Goal: Task Accomplishment & Management: Use online tool/utility

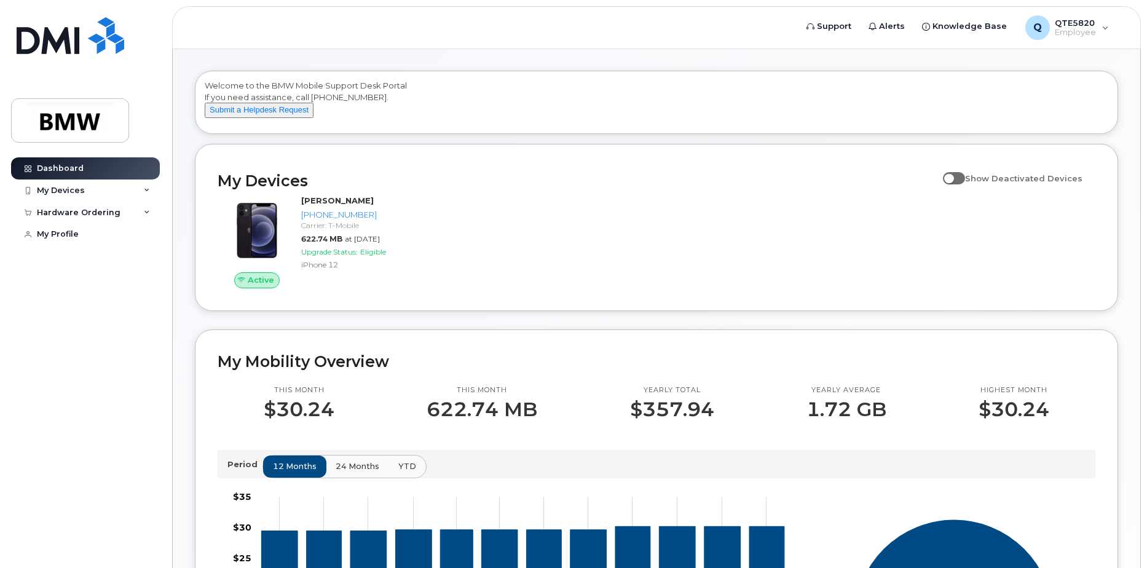
scroll to position [61, 0]
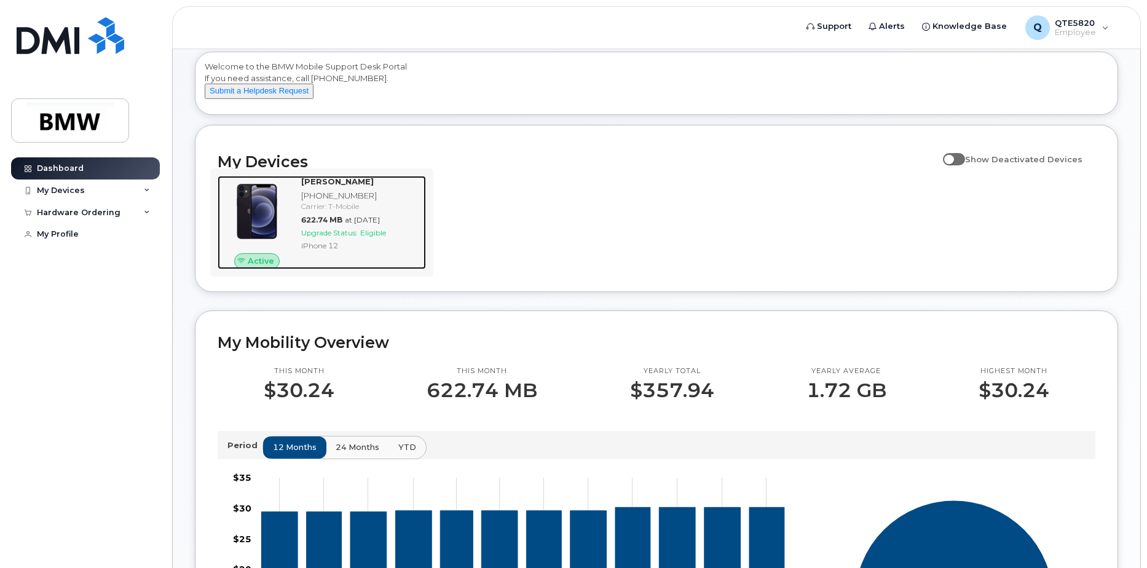
click at [384, 237] on span "Eligible" at bounding box center [373, 232] width 26 height 9
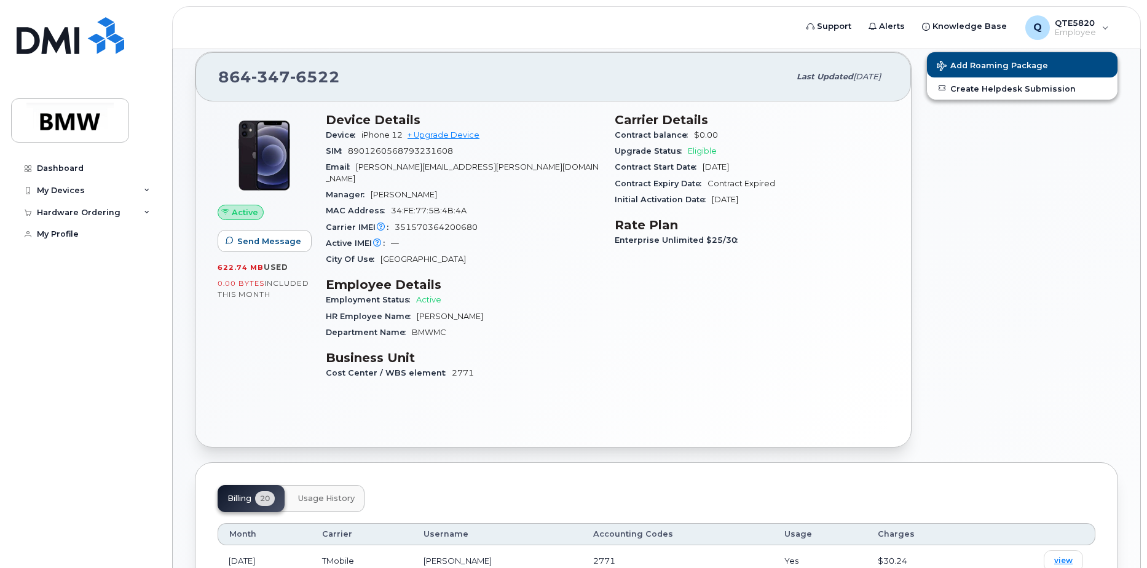
scroll to position [123, 0]
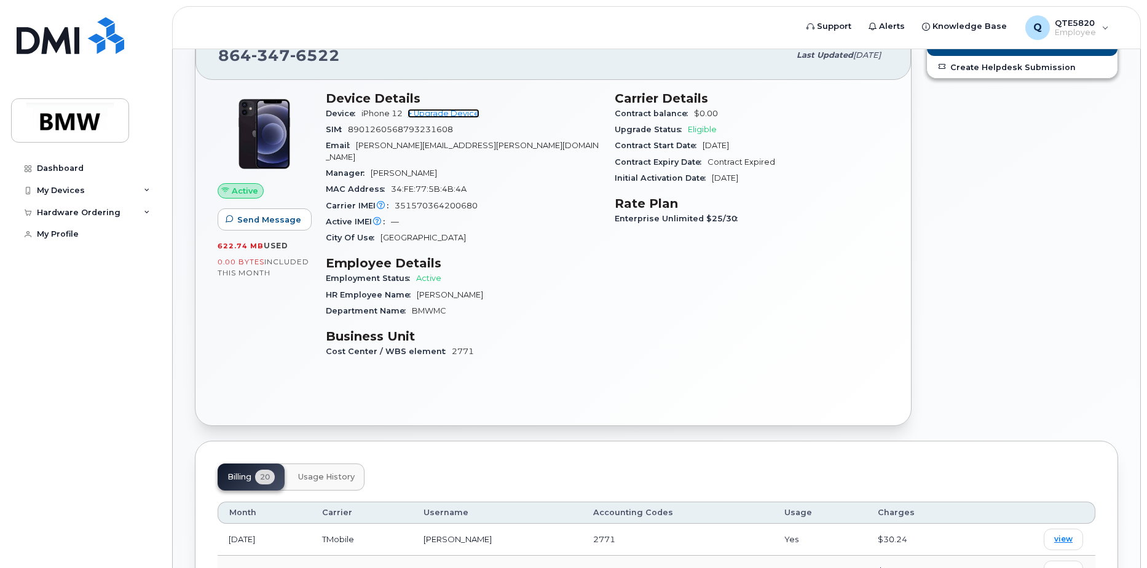
click at [461, 112] on link "+ Upgrade Device" at bounding box center [444, 113] width 72 height 9
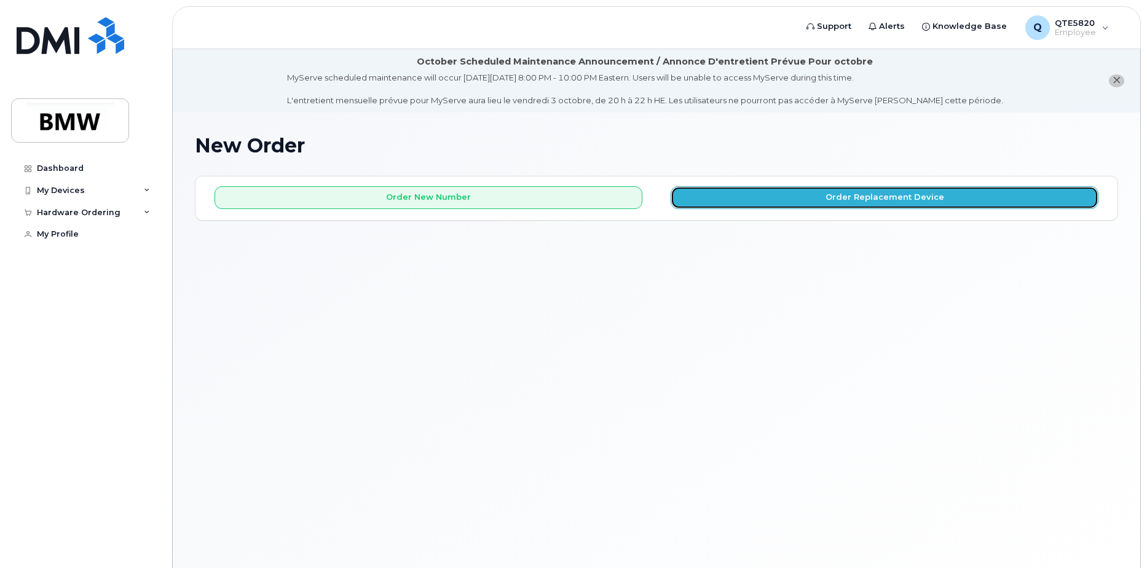
click at [834, 192] on button "Order Replacement Device" at bounding box center [885, 197] width 428 height 23
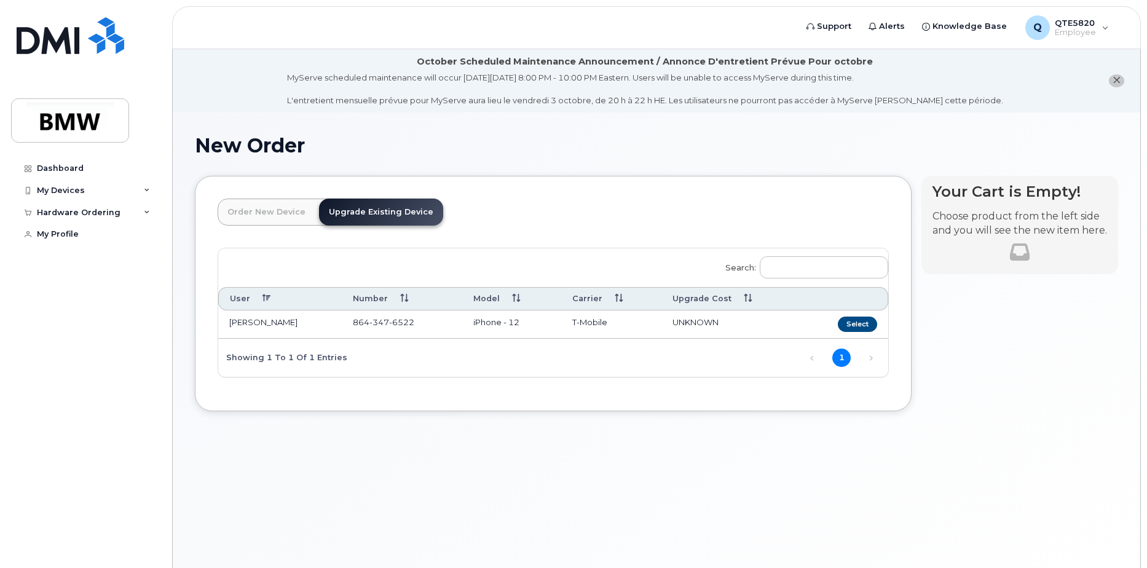
click at [258, 324] on td "[PERSON_NAME]" at bounding box center [280, 324] width 124 height 28
click at [859, 324] on button "Select" at bounding box center [857, 324] width 39 height 15
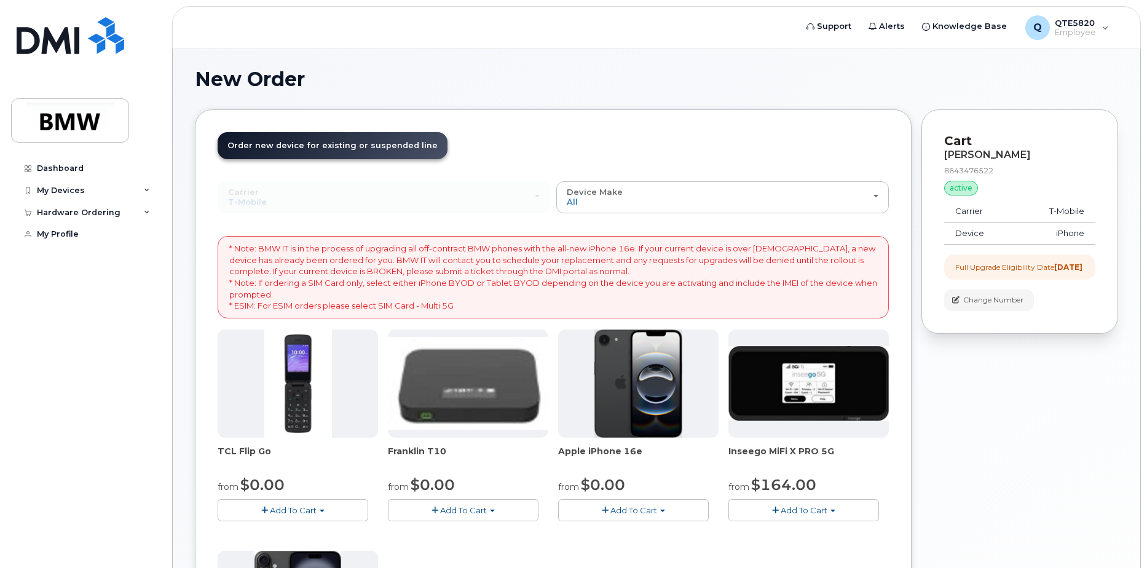
scroll to position [61, 0]
